Goal: Task Accomplishment & Management: Manage account settings

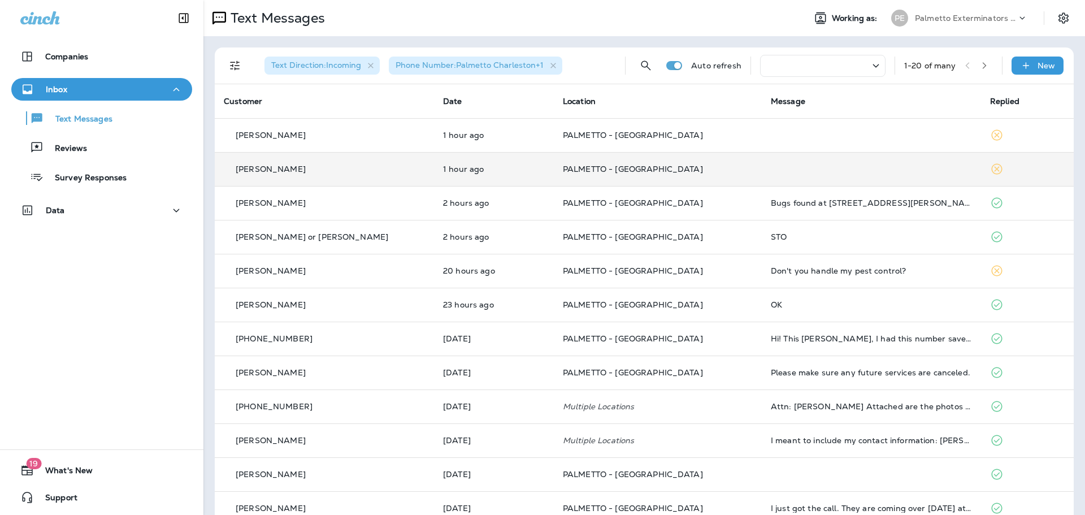
click at [434, 167] on td "1 hour ago" at bounding box center [494, 169] width 120 height 34
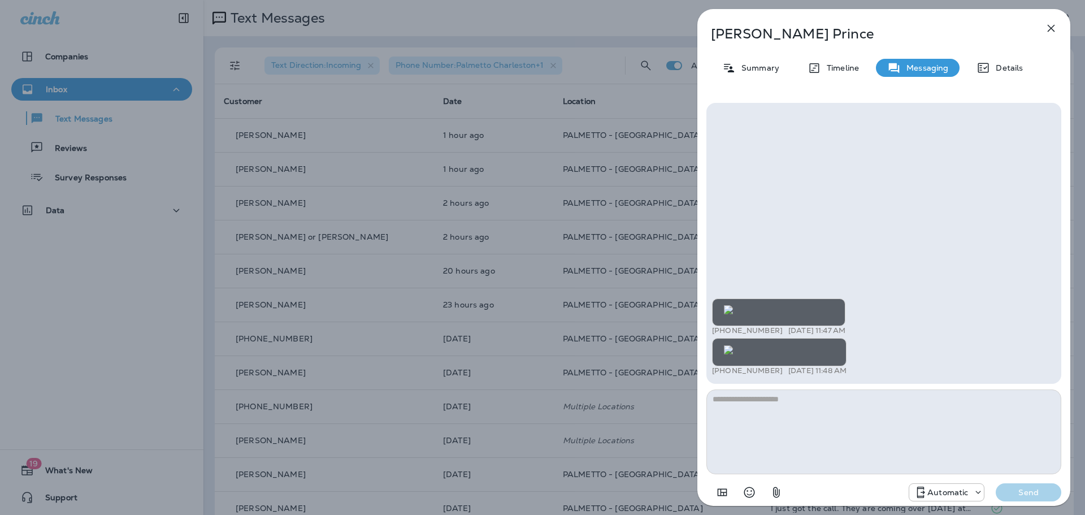
scroll to position [-363, 0]
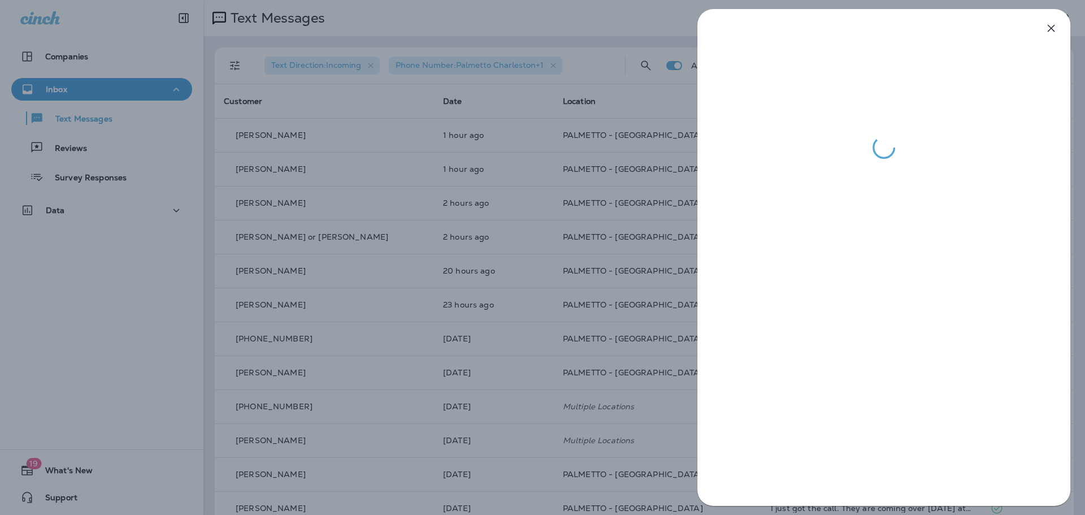
click at [429, 247] on div at bounding box center [542, 257] width 1085 height 515
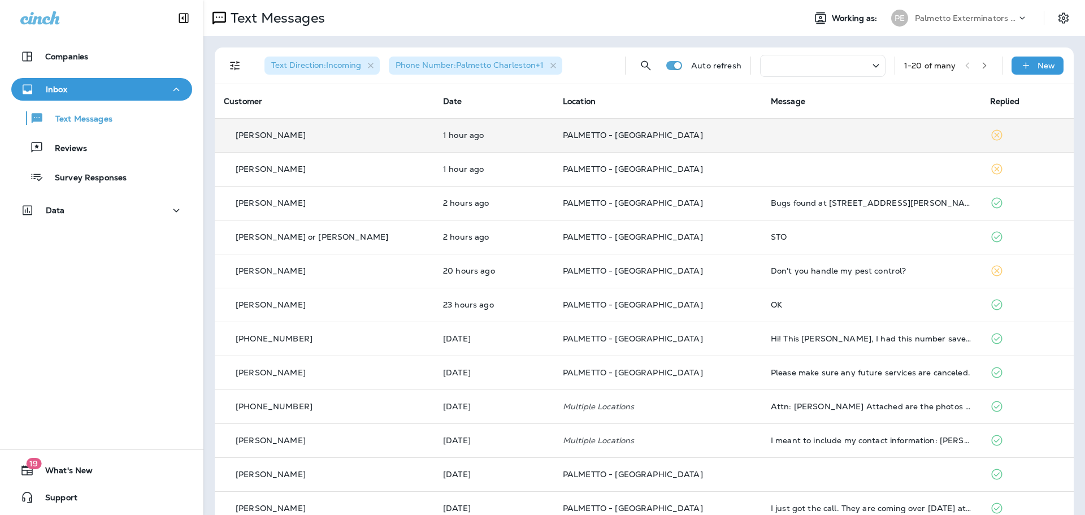
click at [604, 146] on td "PALMETTO - [GEOGRAPHIC_DATA]" at bounding box center [658, 135] width 208 height 34
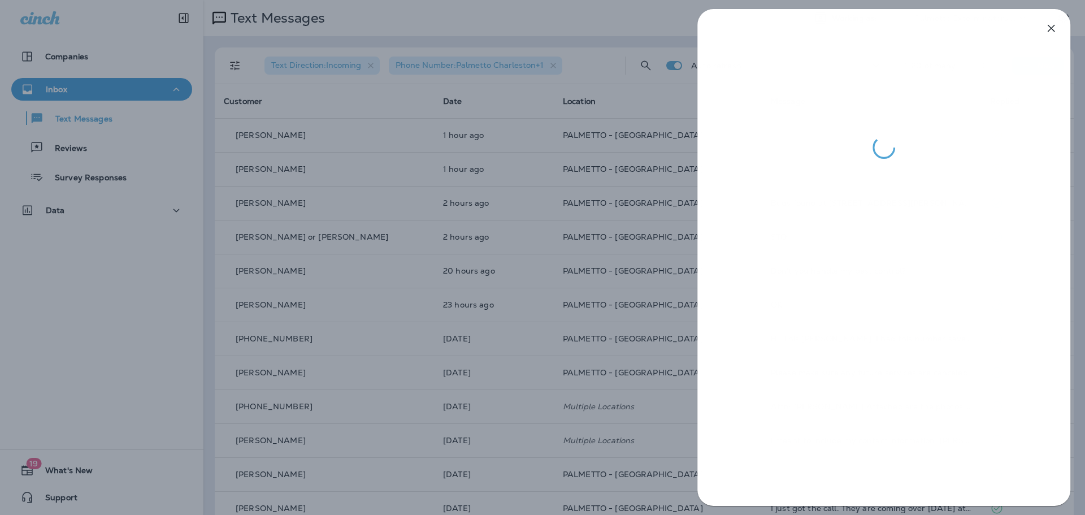
click at [487, 200] on div at bounding box center [542, 257] width 1085 height 515
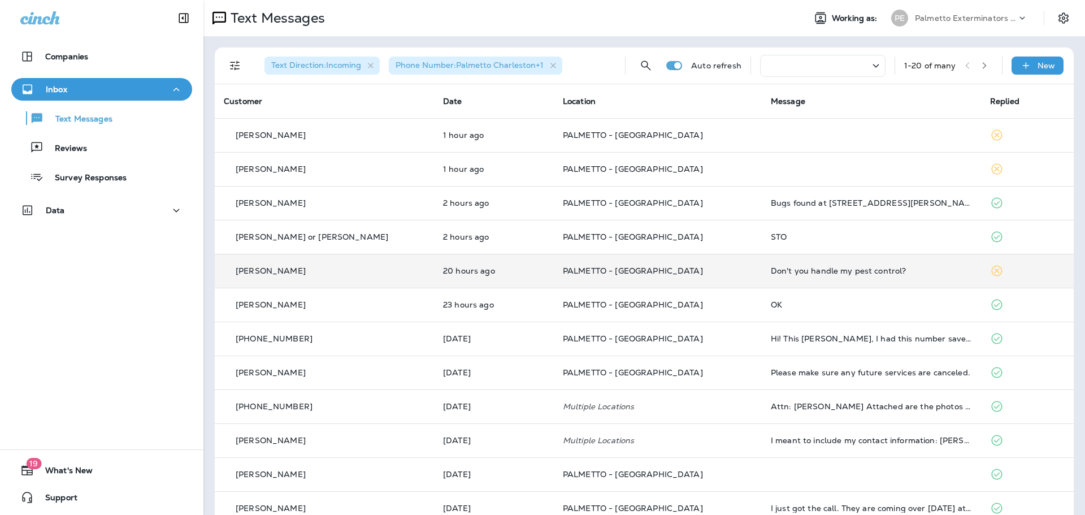
click at [451, 257] on td "20 hours ago" at bounding box center [494, 271] width 120 height 34
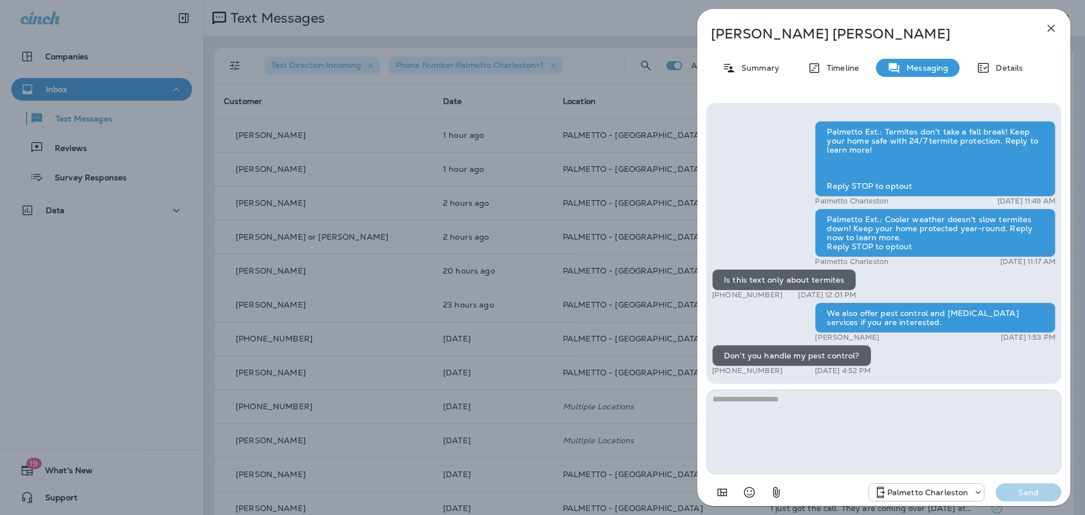
click at [608, 268] on div "[PERSON_NAME] Summary Timeline Messaging Details Palmetto Ext.: Termites don't …" at bounding box center [542, 257] width 1085 height 515
